Goal: Check status

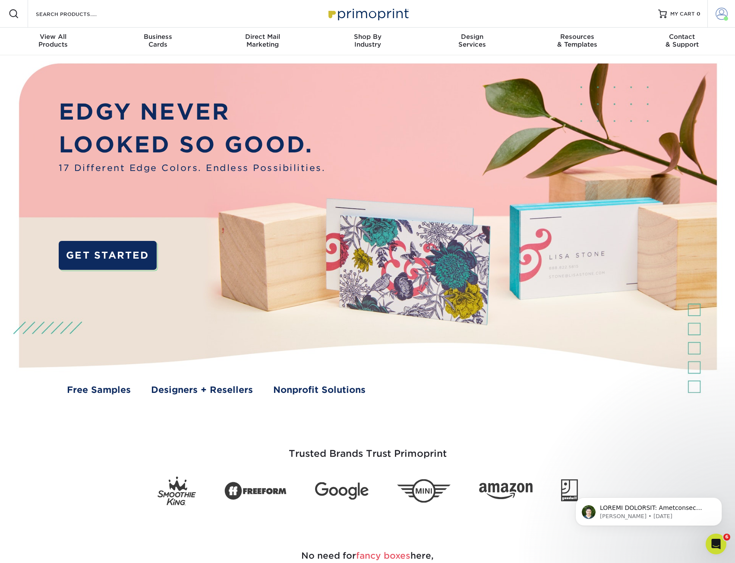
click at [716, 12] on span at bounding box center [722, 14] width 12 height 12
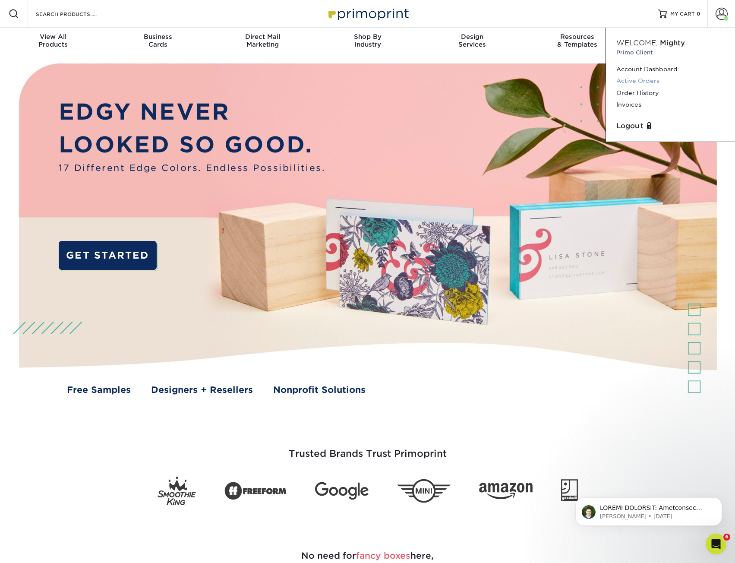
click at [638, 81] on link "Active Orders" at bounding box center [670, 81] width 108 height 12
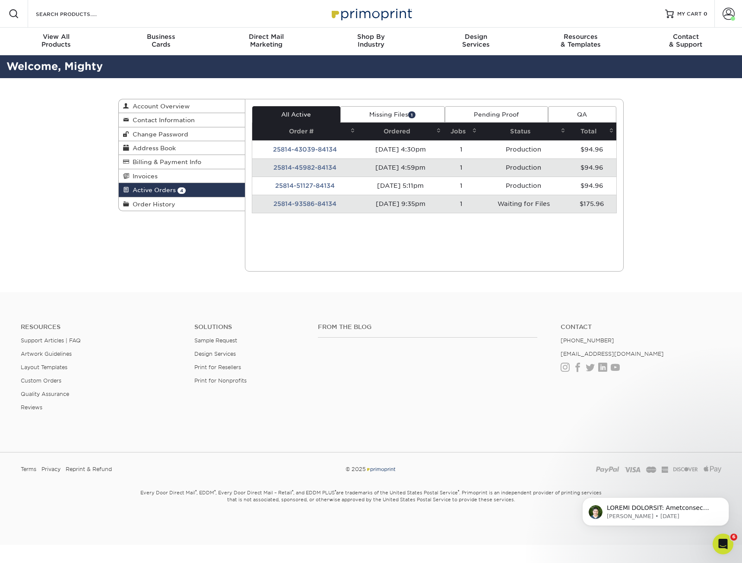
click at [316, 204] on td "25814-93586-84134" at bounding box center [304, 204] width 105 height 18
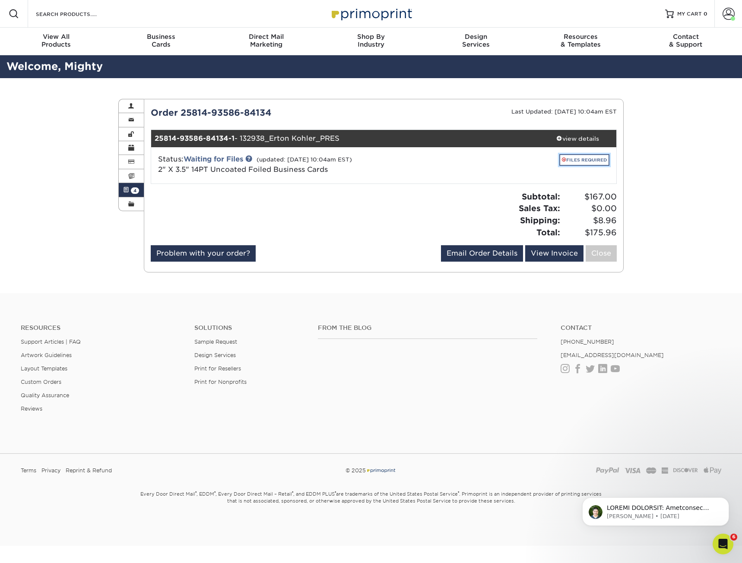
click at [578, 162] on link "FILES REQUIRED" at bounding box center [584, 160] width 50 height 12
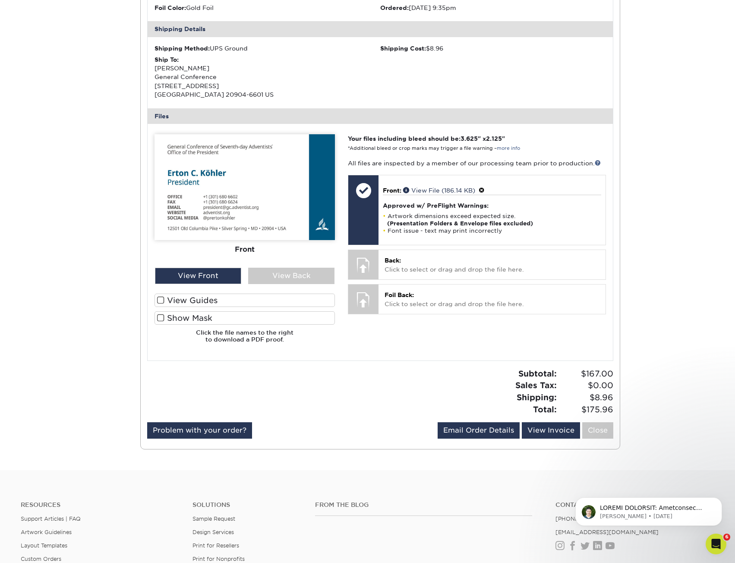
scroll to position [259, 0]
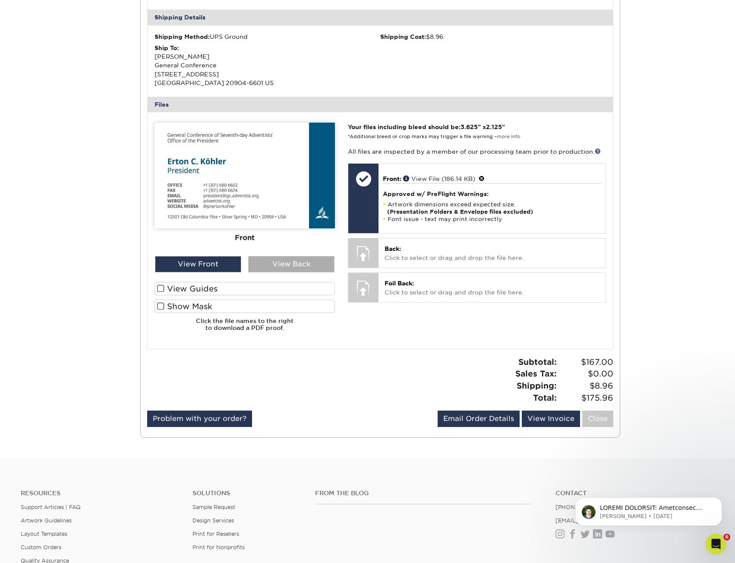
click at [273, 268] on div "View Back" at bounding box center [291, 264] width 86 height 16
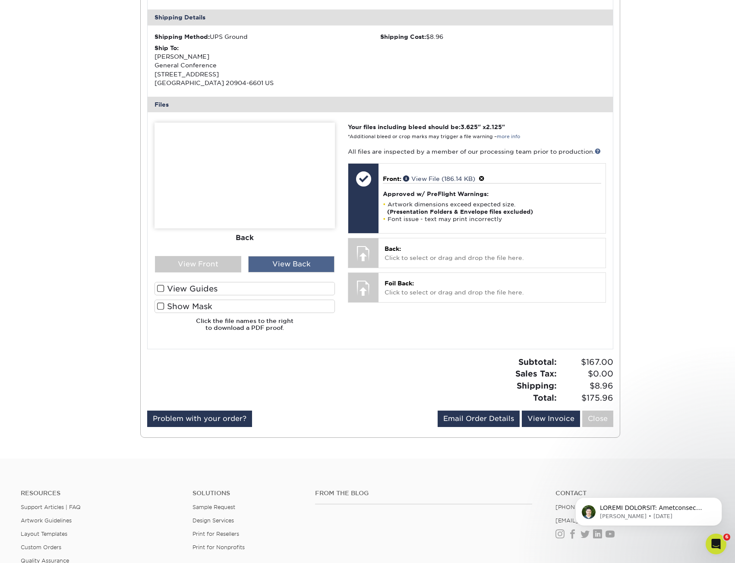
click at [272, 265] on div "View Back" at bounding box center [291, 264] width 86 height 16
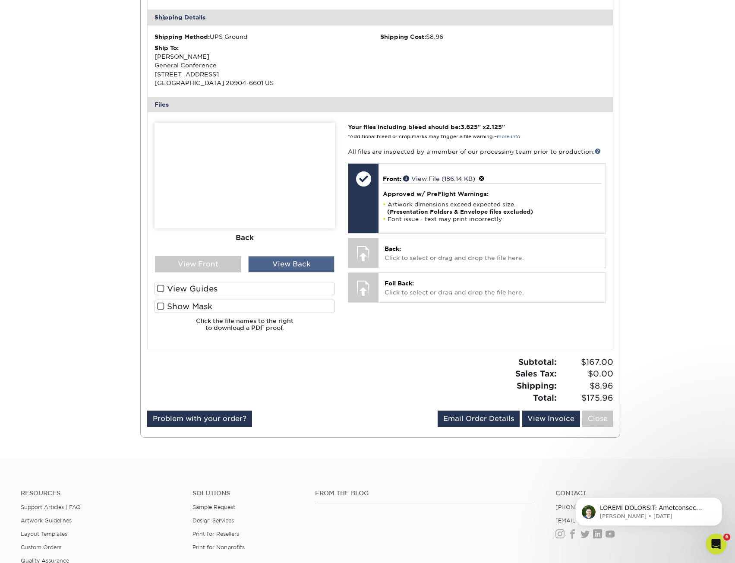
click at [272, 265] on div "View Back" at bounding box center [291, 264] width 86 height 16
click at [200, 261] on div "View Front" at bounding box center [198, 264] width 86 height 16
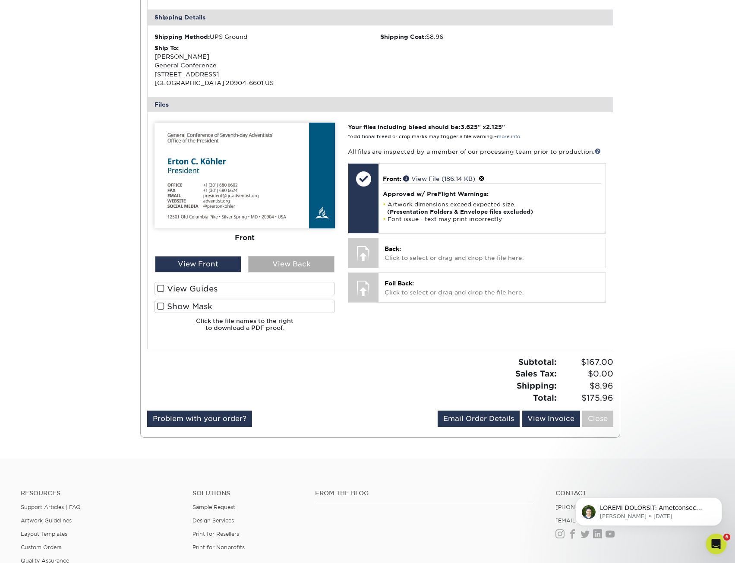
click at [289, 264] on div "View Back" at bounding box center [291, 264] width 86 height 16
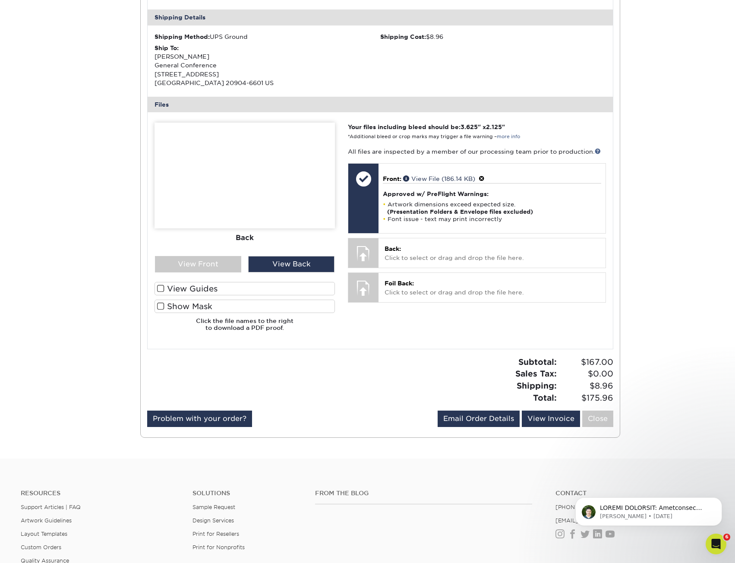
click at [120, 226] on div "Active Orders Account Overview Contact Information Change Password Address Book…" at bounding box center [368, 138] width 518 height 639
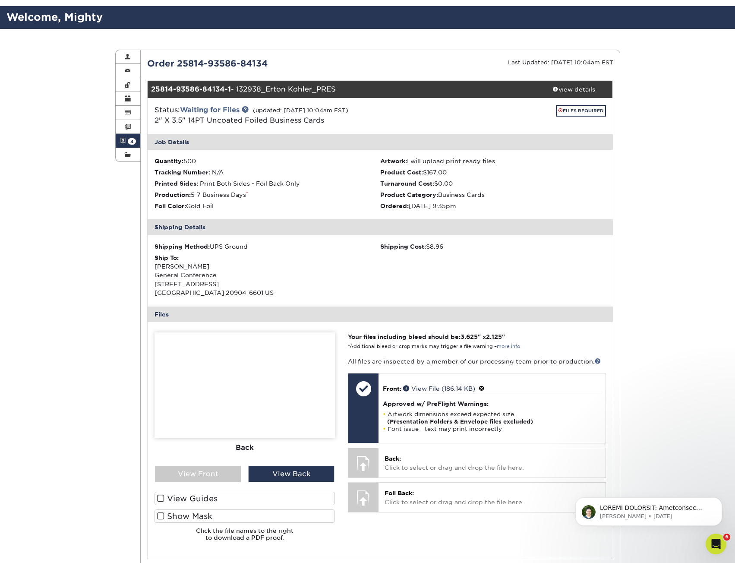
scroll to position [43, 0]
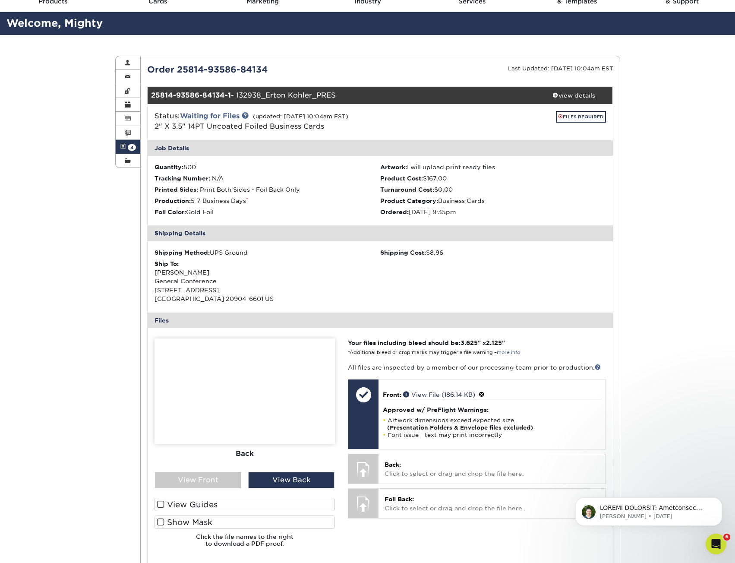
click at [124, 149] on span at bounding box center [123, 146] width 6 height 7
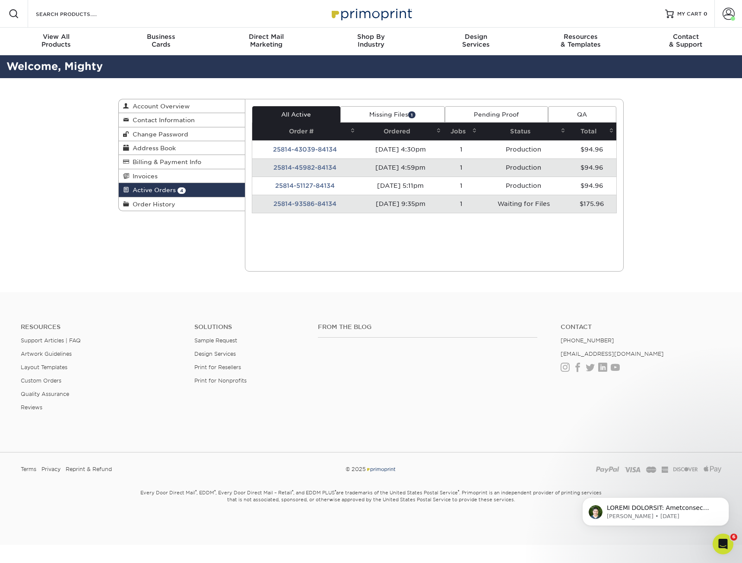
click at [309, 205] on td "25814-93586-84134" at bounding box center [304, 204] width 105 height 18
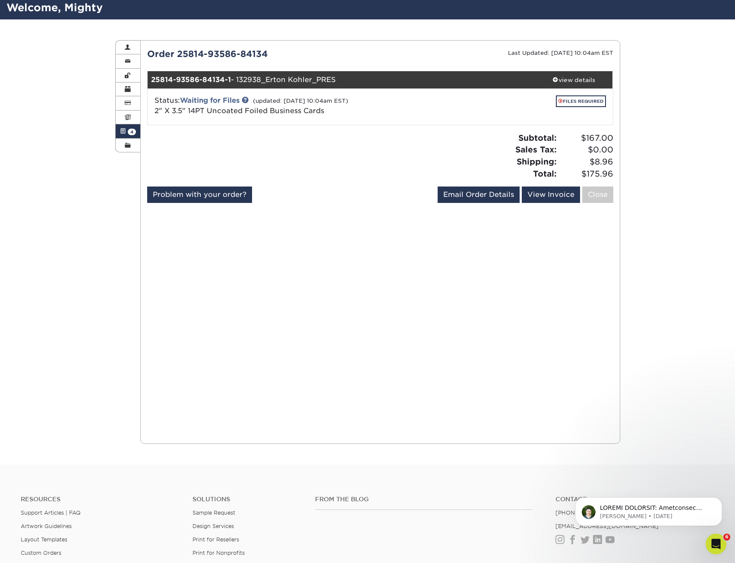
scroll to position [43, 0]
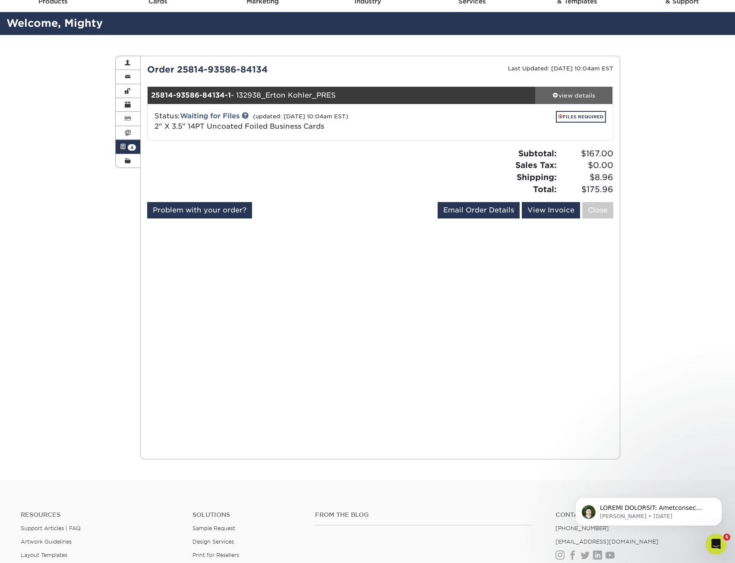
click at [570, 89] on link "view details" at bounding box center [574, 95] width 78 height 17
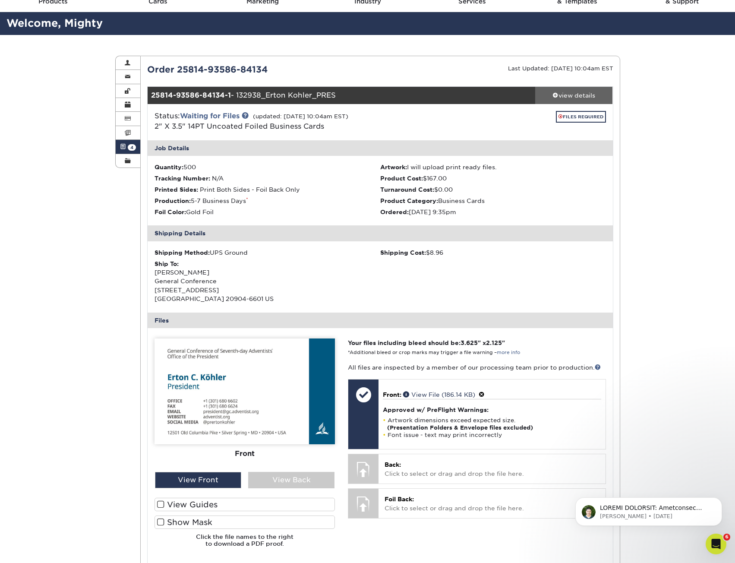
click at [575, 96] on div "view details" at bounding box center [574, 95] width 78 height 9
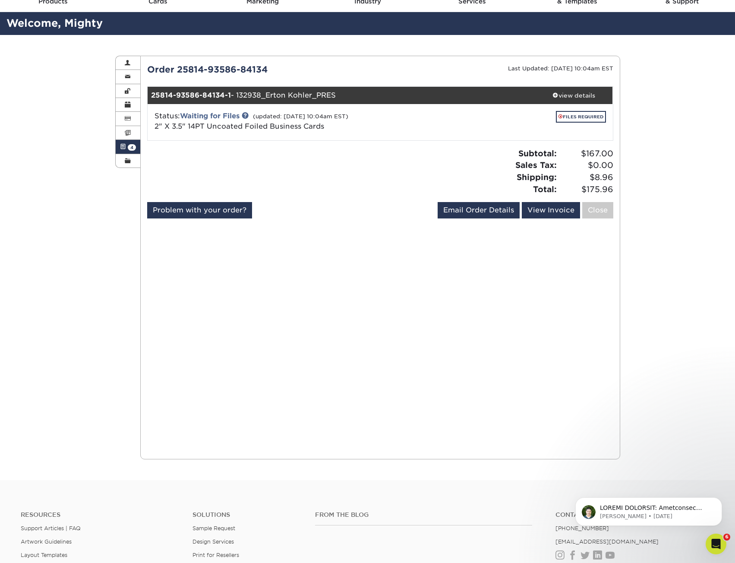
click at [575, 110] on div "Status: Waiting for Files (updated: [DATE] 10:04am EST) 2" X 3.5" 14PT Uncoated…" at bounding box center [380, 122] width 478 height 36
click at [578, 117] on link "FILES REQUIRED" at bounding box center [581, 117] width 50 height 12
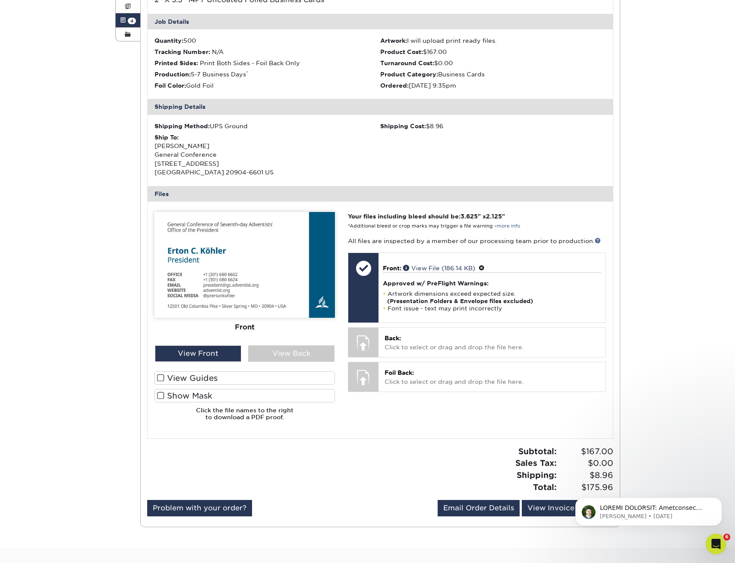
scroll to position [173, 0]
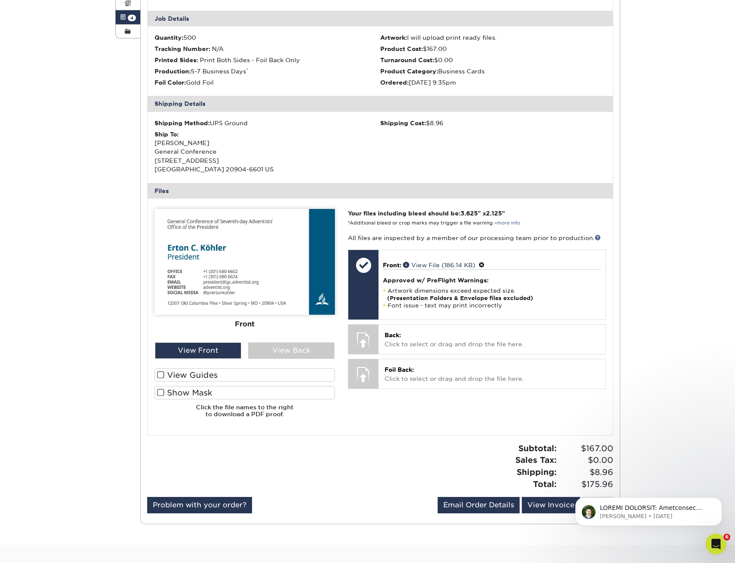
click at [650, 235] on div "Active Orders Account Overview Contact Information Change Password Address Book…" at bounding box center [367, 224] width 735 height 639
